Goal: Complete application form

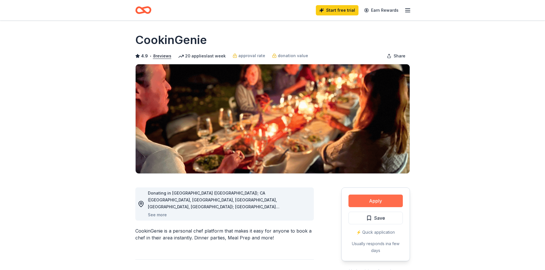
click at [378, 203] on button "Apply" at bounding box center [376, 201] width 54 height 13
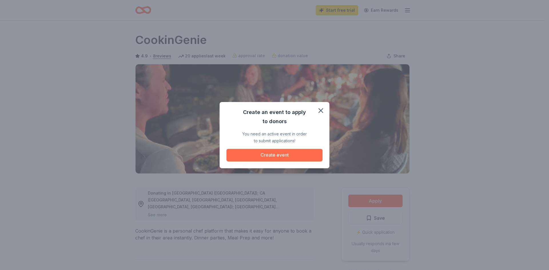
click at [272, 154] on button "Create event" at bounding box center [275, 155] width 96 height 13
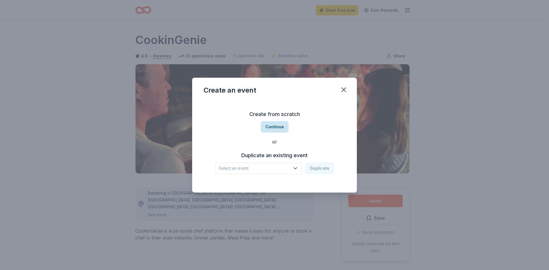
click at [270, 127] on button "Continue" at bounding box center [275, 126] width 28 height 11
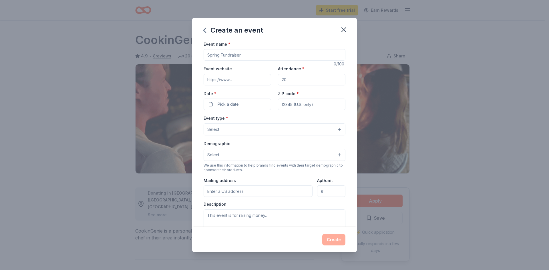
click at [228, 59] on input "Event name *" at bounding box center [275, 54] width 142 height 11
click at [209, 55] on input "C.A.R.E. Fare" at bounding box center [275, 54] width 142 height 11
type input "36th Annual C.A.R.E. Fare"
click at [232, 79] on input "Event website" at bounding box center [238, 79] width 68 height 11
paste input "[URL][DOMAIN_NAME]"
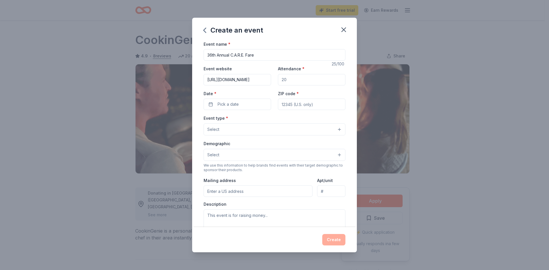
scroll to position [0, 4]
type input "[URL][DOMAIN_NAME]"
click at [299, 80] on input "Attendance *" at bounding box center [312, 79] width 68 height 11
type input "500"
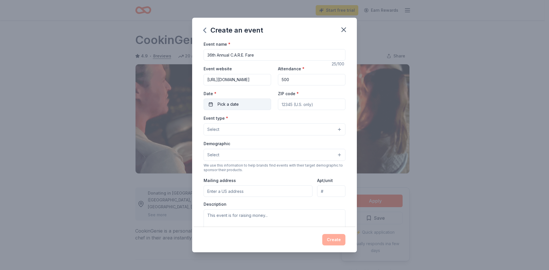
click at [228, 102] on span "Pick a date" at bounding box center [228, 104] width 21 height 7
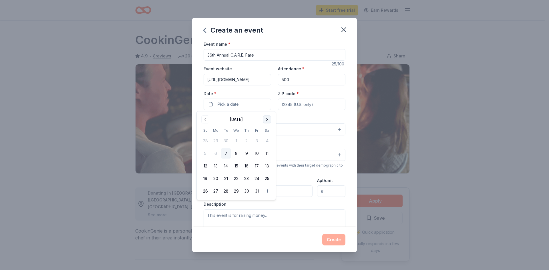
click at [267, 119] on button "Go to next month" at bounding box center [267, 120] width 8 height 8
click at [266, 190] on button "29" at bounding box center [267, 191] width 10 height 10
click at [300, 104] on input "ZIP code *" at bounding box center [312, 104] width 68 height 11
type input "60077"
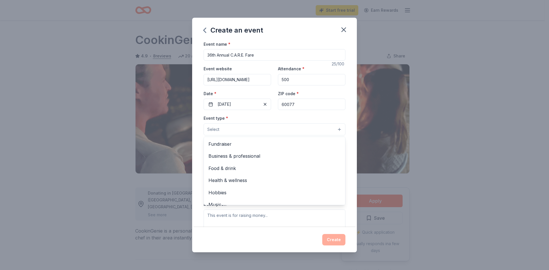
click at [336, 129] on button "Select" at bounding box center [275, 130] width 142 height 12
click at [231, 142] on span "Fundraiser" at bounding box center [275, 143] width 132 height 7
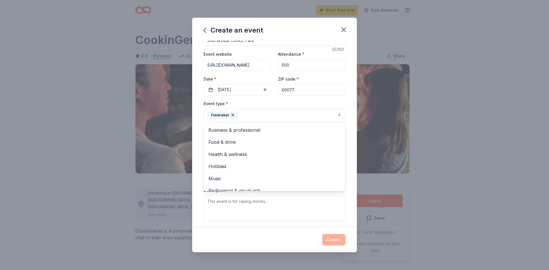
scroll to position [15, 0]
click at [348, 99] on div "Event name * 36th Annual C.A.R.E. Fare 25 /100 Event website [URL][DOMAIN_NAME]…" at bounding box center [274, 134] width 165 height 187
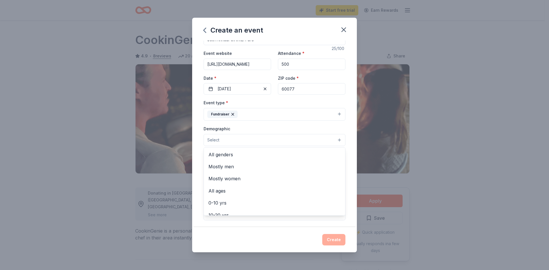
click at [334, 140] on button "Select" at bounding box center [275, 140] width 142 height 12
click at [223, 156] on span "All genders" at bounding box center [275, 154] width 132 height 7
click at [347, 120] on div "Event name * 36th Annual C.A.R.E. Fare 25 /100 Event website [URL][DOMAIN_NAME]…" at bounding box center [274, 134] width 165 height 187
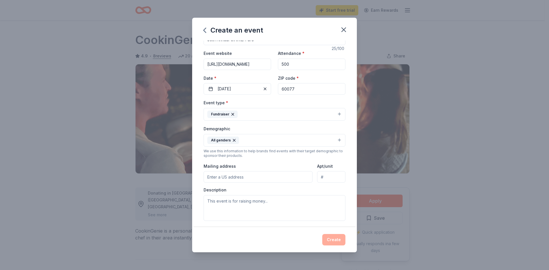
click at [229, 174] on input "Mailing address" at bounding box center [258, 176] width 109 height 11
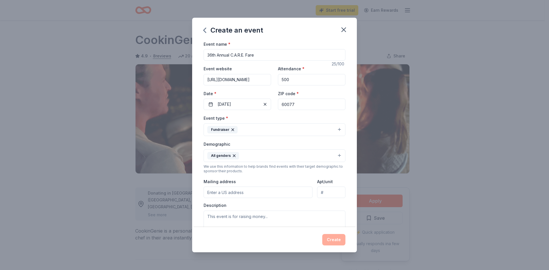
click at [213, 193] on input "Mailing address" at bounding box center [258, 192] width 109 height 11
type input "[STREET_ADDRESS]"
click at [227, 217] on textarea at bounding box center [275, 224] width 142 height 26
drag, startPoint x: 261, startPoint y: 218, endPoint x: 235, endPoint y: 219, distance: 25.8
click at [235, 219] on textarea "All proceeds frin tge Gikudat C.A.R.E." at bounding box center [275, 224] width 142 height 26
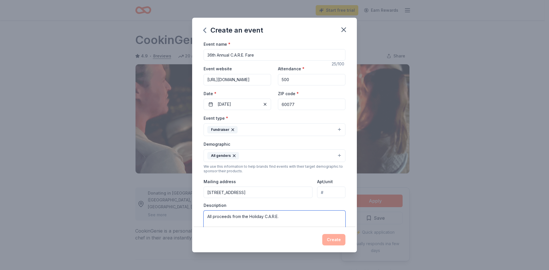
click at [287, 220] on textarea "All proceeds from the Holiday C.A.R.E." at bounding box center [275, 224] width 142 height 26
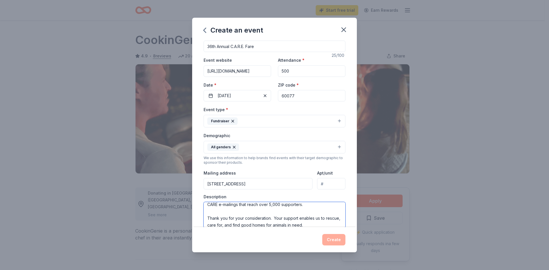
scroll to position [79, 0]
type textarea "All proceeds from the Holiday C.A.R.E. Faire benefit Community Animal Rescue Ef…"
click at [335, 237] on div "Create" at bounding box center [275, 239] width 142 height 11
click at [334, 241] on div "Create" at bounding box center [275, 239] width 142 height 11
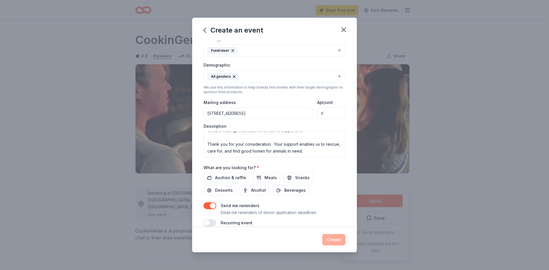
scroll to position [80, 0]
click at [228, 178] on span "Auction & raffle" at bounding box center [230, 177] width 31 height 7
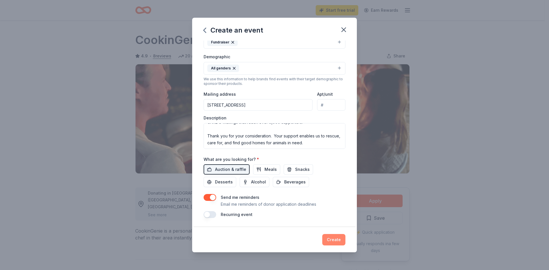
click at [333, 240] on button "Create" at bounding box center [333, 239] width 23 height 11
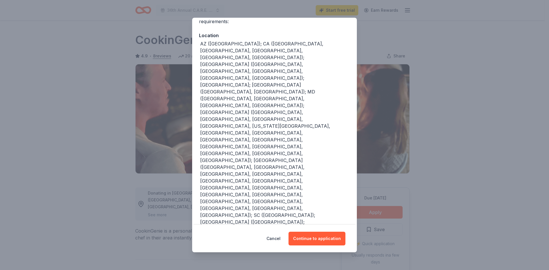
scroll to position [55, 0]
click at [313, 240] on button "Continue to application" at bounding box center [317, 239] width 57 height 14
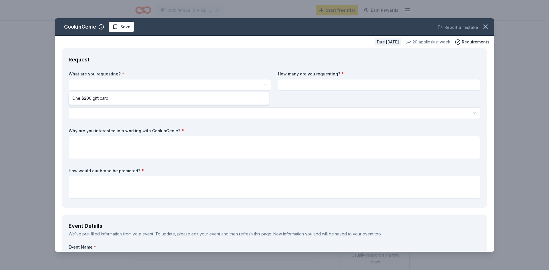
click at [96, 83] on html "10% 36th Annual C.A.R.E. Fare Start free trial Earn Rewards Due [DATE] Share Co…" at bounding box center [274, 135] width 549 height 270
select select "One $200 gift card"
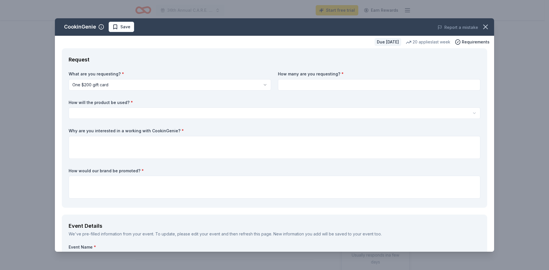
click at [292, 85] on input at bounding box center [379, 84] width 203 height 11
type input "1"
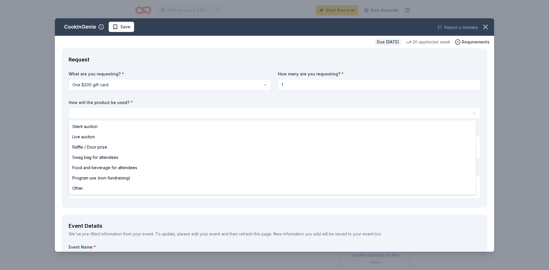
click at [116, 108] on html "10% 36th Annual C.A.R.E. Fare Start free trial Earn Rewards Due [DATE] Share Co…" at bounding box center [274, 135] width 549 height 270
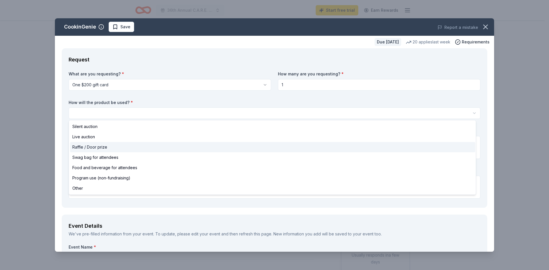
select select "raffleDoorPrize"
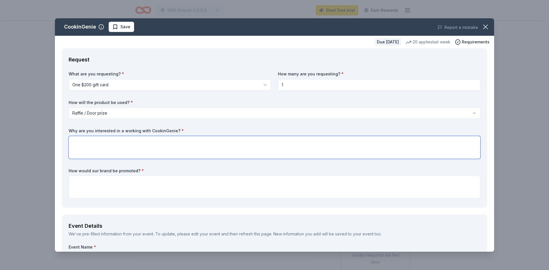
click at [94, 145] on textarea at bounding box center [275, 147] width 412 height 23
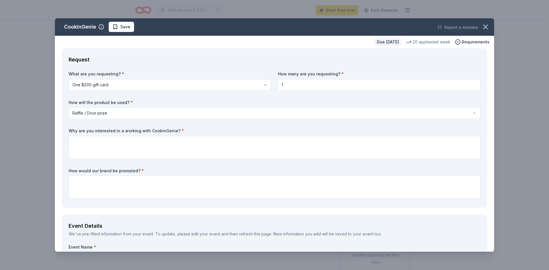
drag, startPoint x: 494, startPoint y: 56, endPoint x: 493, endPoint y: 68, distance: 11.3
click at [493, 68] on div "CookinGenie Save Report a mistake Due [DATE] 20 applies last week Requirements …" at bounding box center [274, 135] width 549 height 270
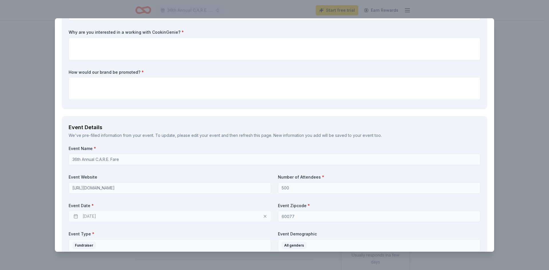
scroll to position [101, 0]
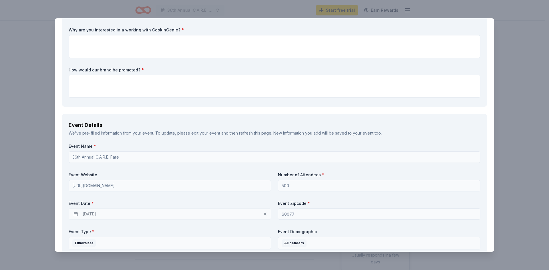
click at [91, 213] on div "[DATE]" at bounding box center [170, 214] width 203 height 11
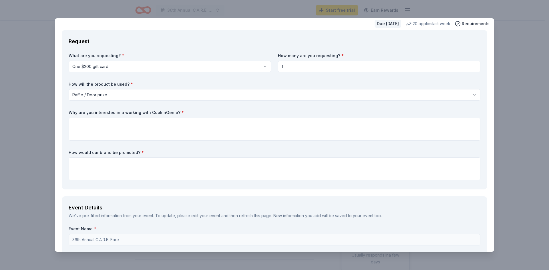
scroll to position [0, 0]
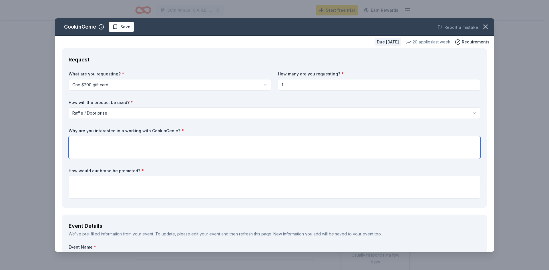
click at [89, 147] on textarea at bounding box center [275, 147] width 412 height 23
type textarea "Your product is highly rated. Our event includes a cookie walk that includes de…"
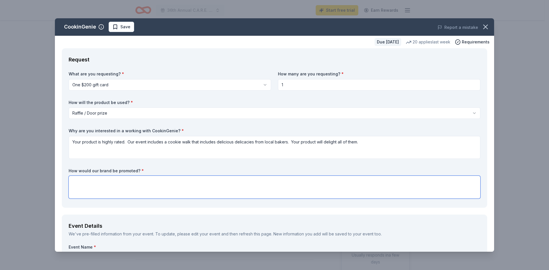
click at [78, 179] on textarea at bounding box center [275, 187] width 412 height 23
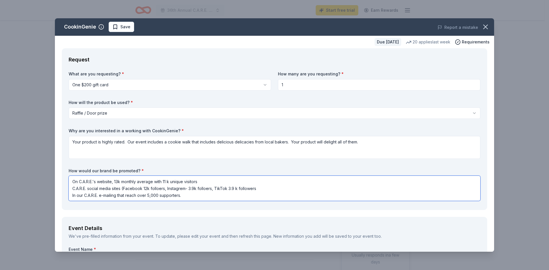
click at [159, 191] on textarea "On C.A.R.E.'s website, 13k monthly average with 11 k unique visitors C.A.R.E. s…" at bounding box center [275, 188] width 412 height 25
click at [186, 189] on textarea "On C.A.R.E.'s website, 13k monthly average with 11 k unique visitors C.A.R.E. s…" at bounding box center [275, 188] width 412 height 25
click at [211, 189] on textarea "On C.A.R.E.'s website, 13k monthly average with 11 k unique visitors C.A.R.E. s…" at bounding box center [275, 188] width 412 height 25
type textarea "On C.A.R.E.'s website, 13k monthly average with 11 k unique visitors C.A.R.E. s…"
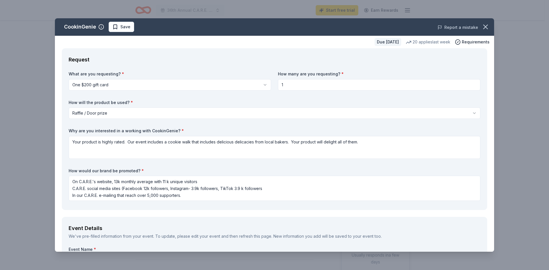
click at [456, 27] on button "Report a mistake" at bounding box center [458, 27] width 41 height 7
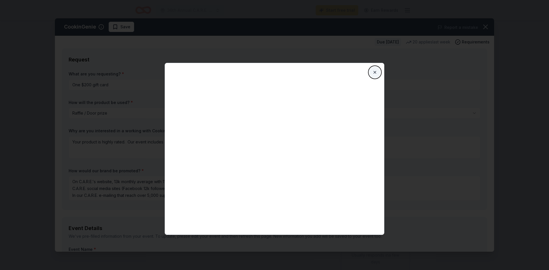
click at [373, 70] on button "Close" at bounding box center [374, 72] width 11 height 11
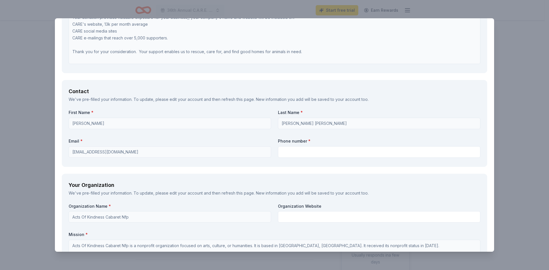
scroll to position [392, 0]
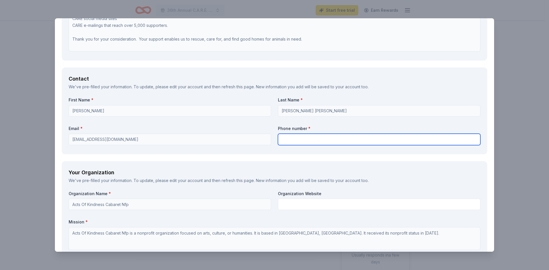
click at [301, 138] on input "text" at bounding box center [379, 139] width 203 height 11
type input "8472264215"
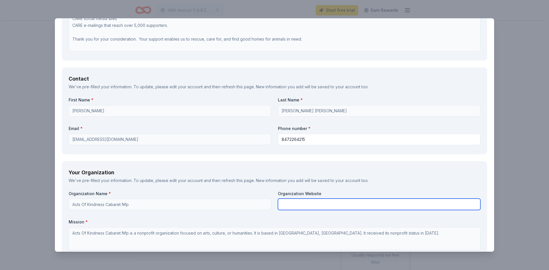
type input "Bliss Event Concepts"
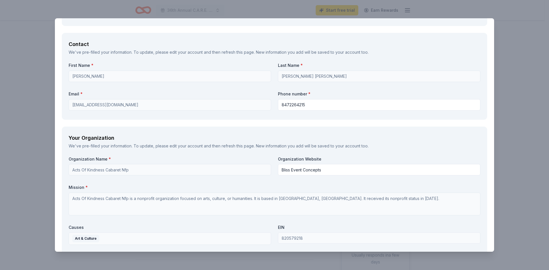
scroll to position [434, 0]
